Goal: Task Accomplishment & Management: Use online tool/utility

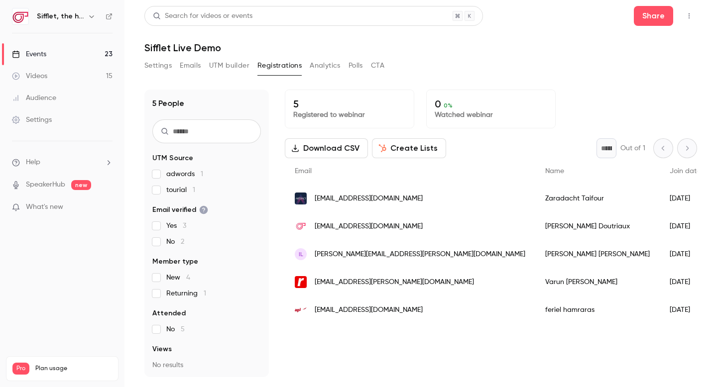
click at [94, 48] on link "Events 23" at bounding box center [62, 54] width 124 height 22
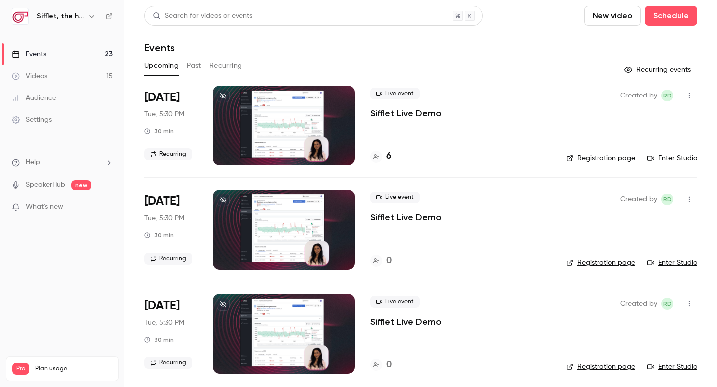
click at [220, 62] on button "Recurring" at bounding box center [225, 66] width 33 height 16
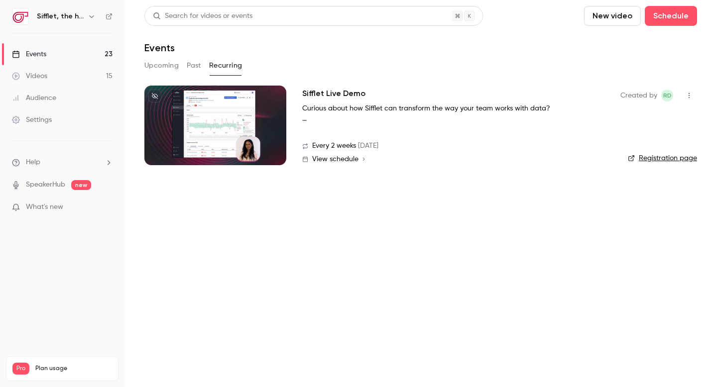
click at [333, 93] on h2 "Sifflet Live Demo" at bounding box center [333, 94] width 63 height 12
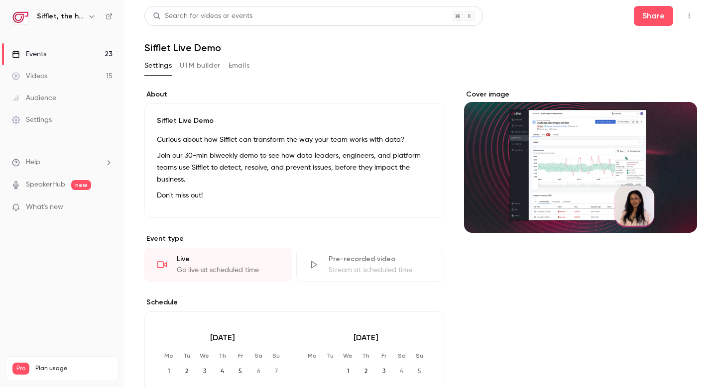
click at [197, 69] on button "UTM builder" at bounding box center [200, 66] width 40 height 16
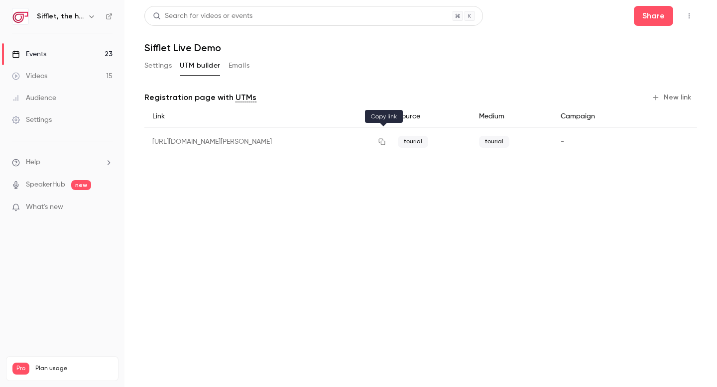
click at [382, 142] on icon "button" at bounding box center [381, 142] width 6 height 6
